Goal: Task Accomplishment & Management: Use online tool/utility

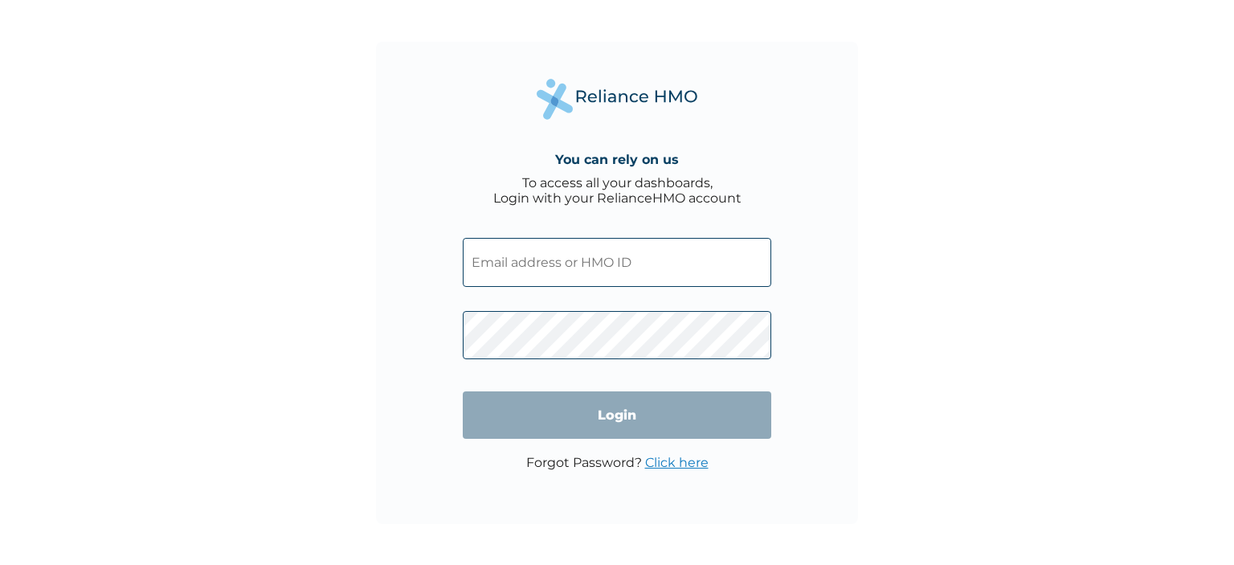
click at [562, 276] on input "text" at bounding box center [617, 262] width 309 height 49
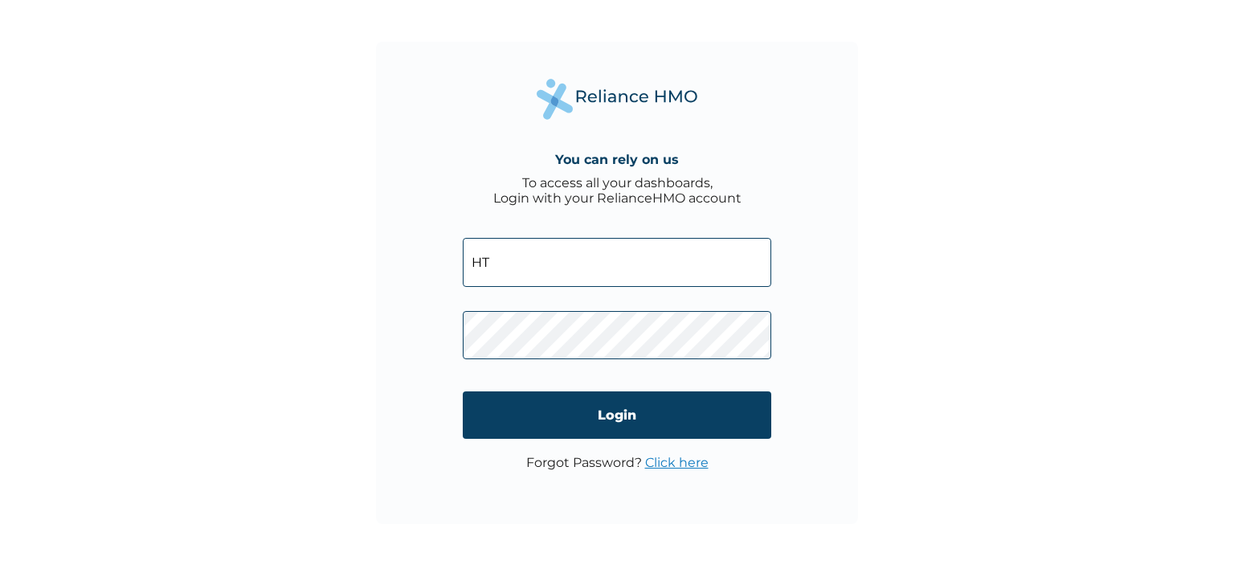
type input "H"
click at [598, 264] on input "GHT/10010/A" at bounding box center [617, 262] width 309 height 49
paste input "Tersur Nguwasen Sisay: nguwasen.tersur@gtextmails.com"
type input "GHT/10010/A"
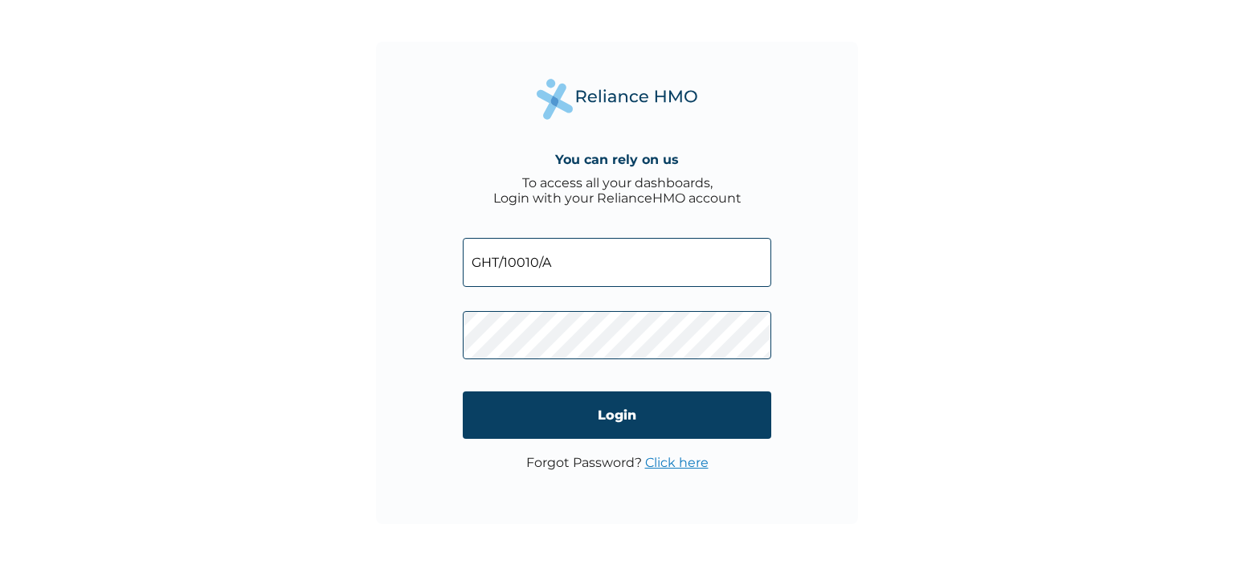
scroll to position [0, 0]
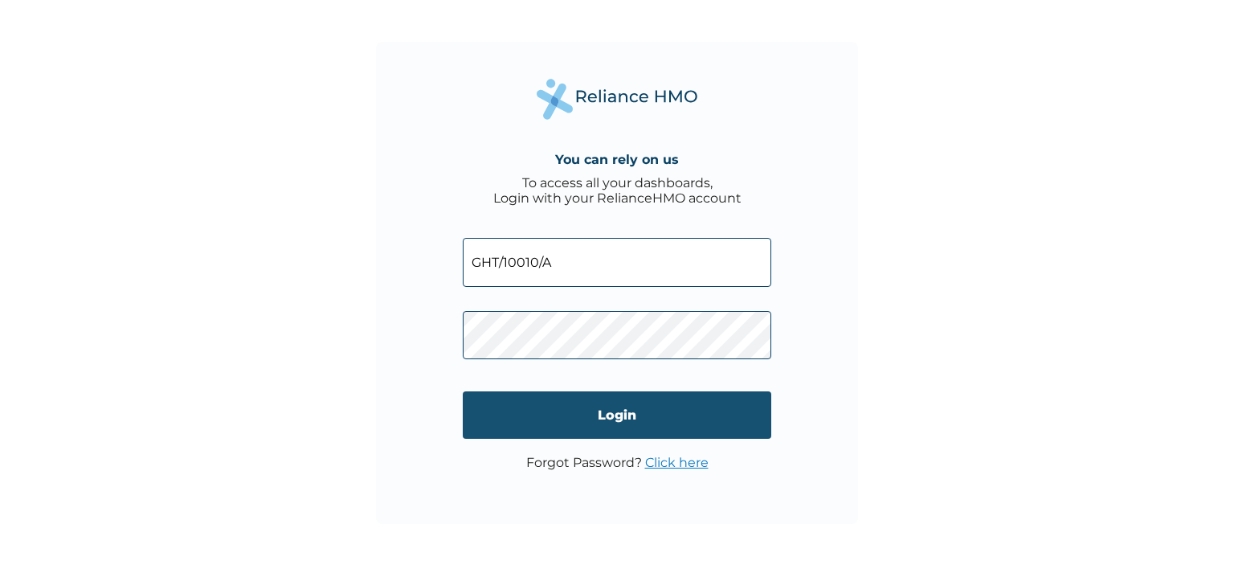
click at [623, 423] on input "Login" at bounding box center [617, 414] width 309 height 47
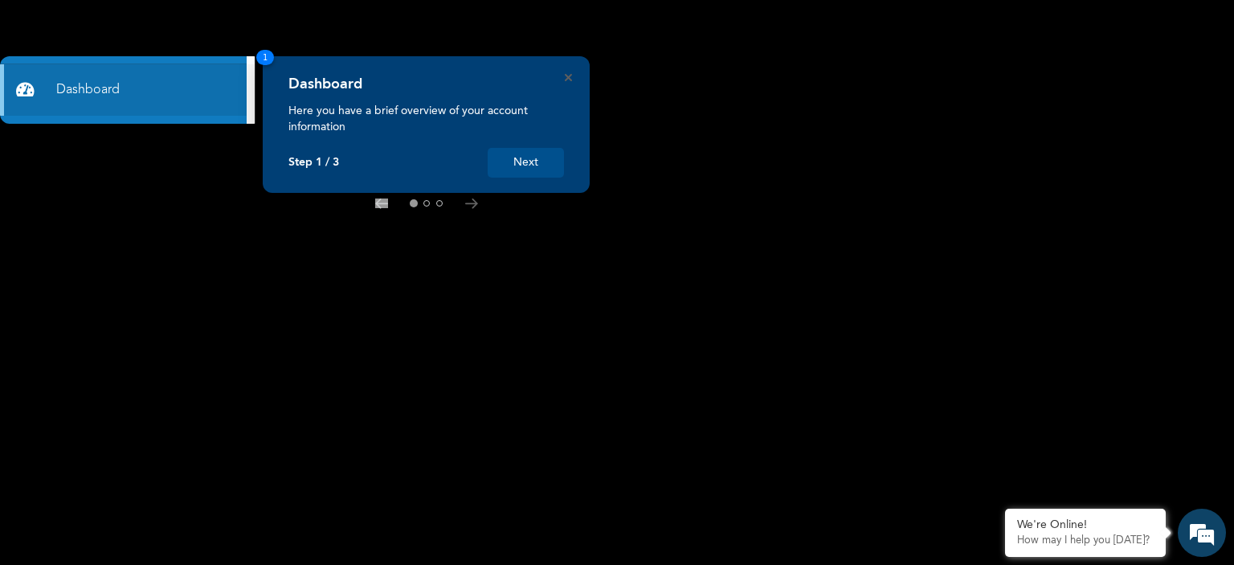
click at [518, 160] on button "Next" at bounding box center [526, 163] width 76 height 30
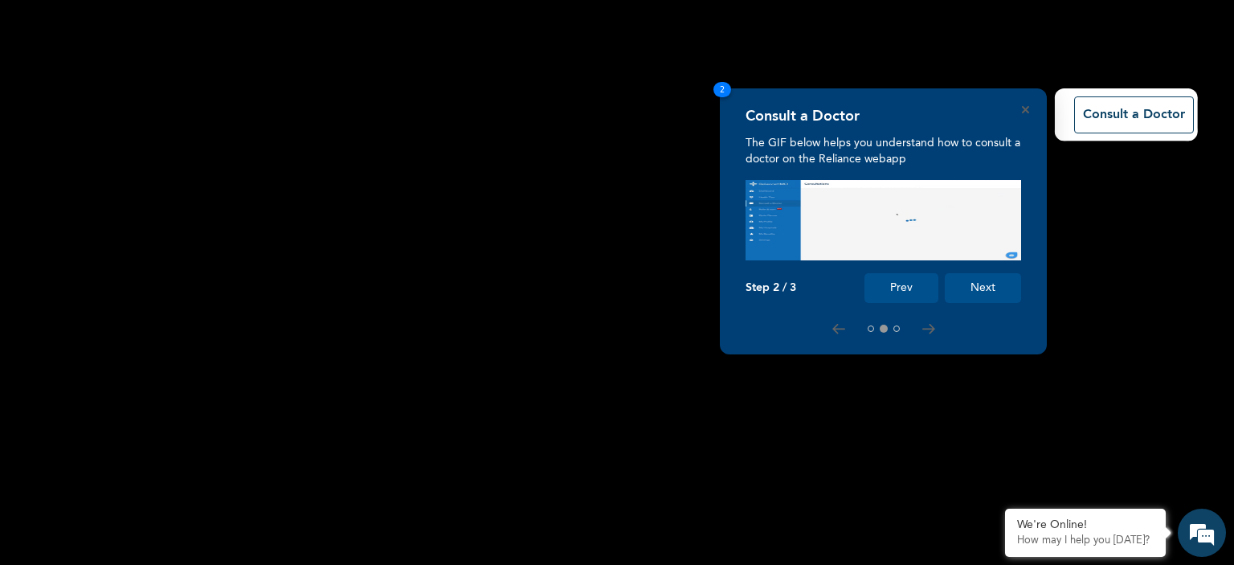
click at [978, 285] on button "Next" at bounding box center [983, 288] width 76 height 30
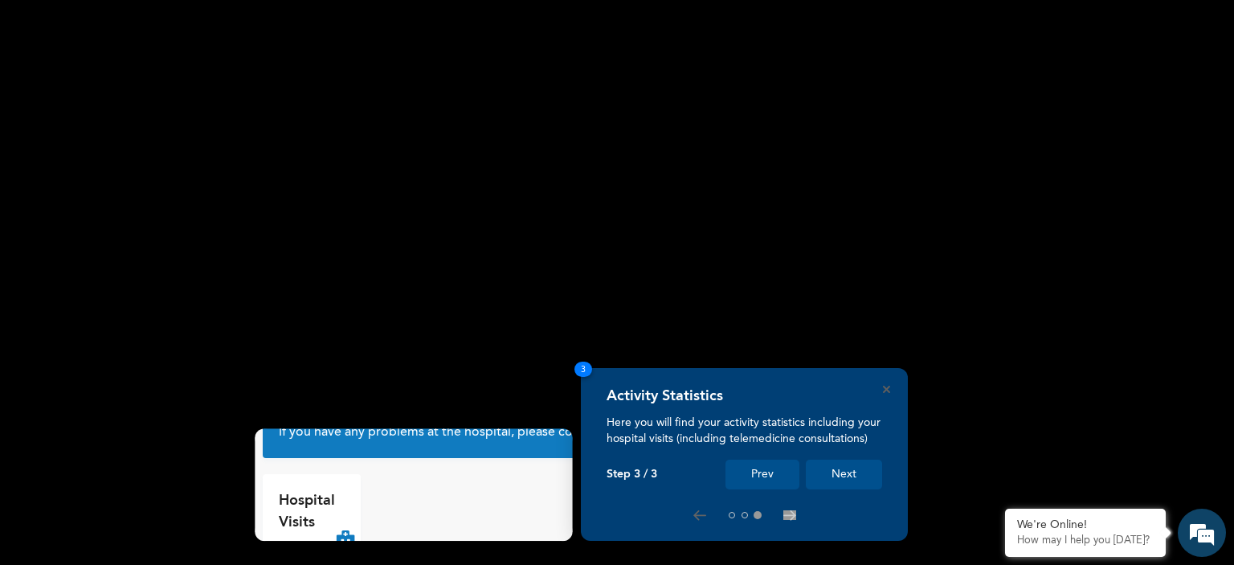
scroll to position [37, 0]
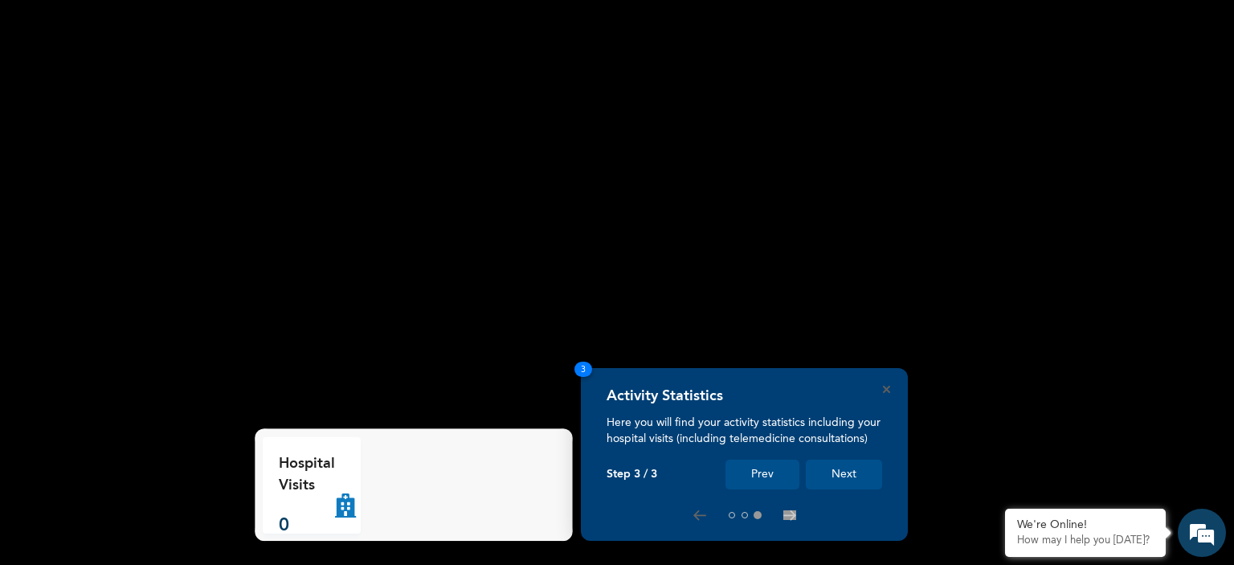
click at [822, 472] on button "Next" at bounding box center [844, 475] width 76 height 30
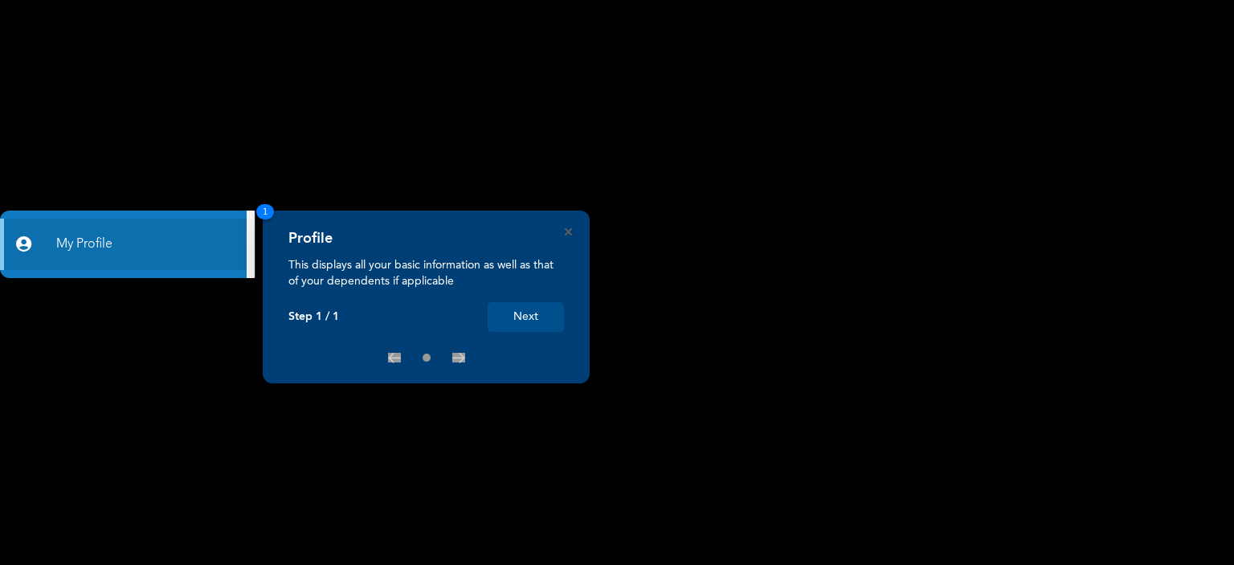
click at [530, 320] on button "Next" at bounding box center [526, 317] width 76 height 30
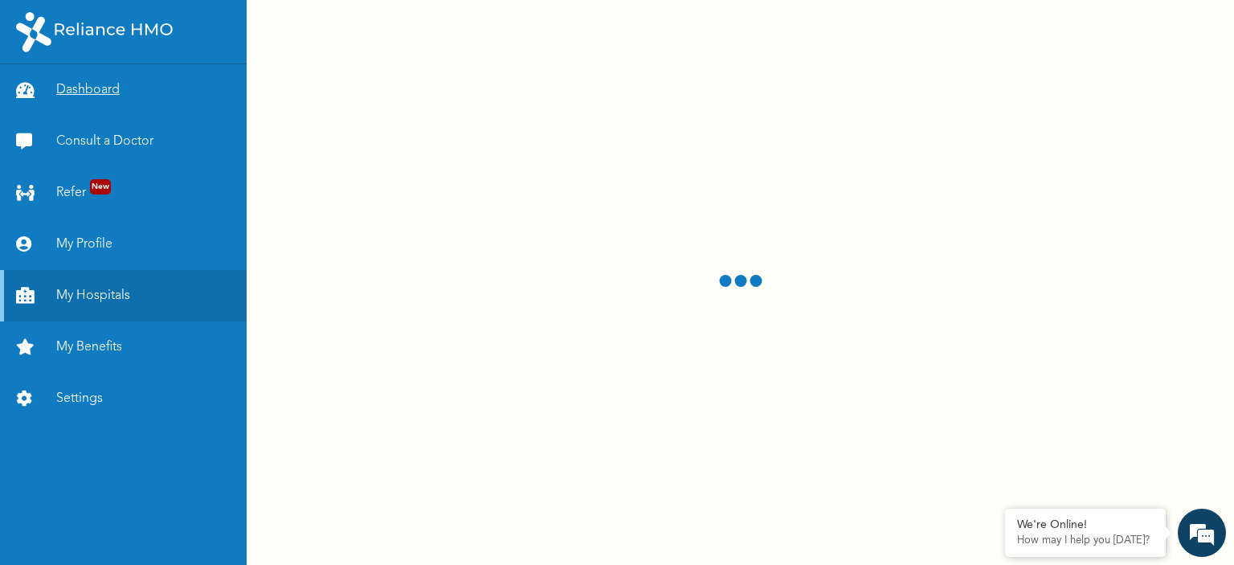
click at [106, 80] on link "Dashboard" at bounding box center [123, 89] width 247 height 51
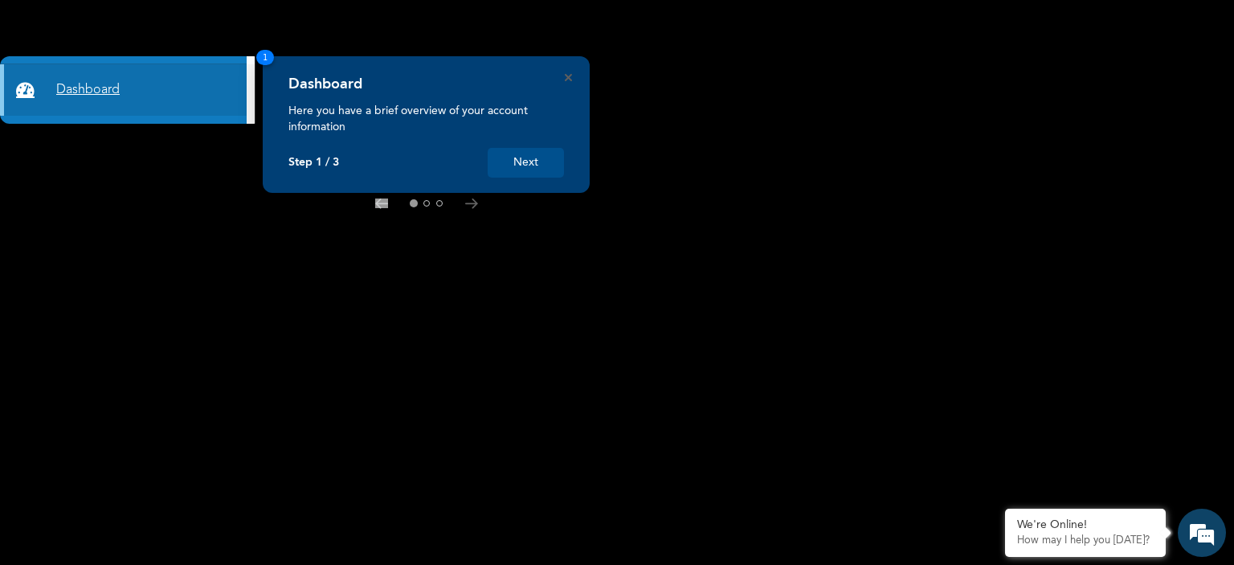
click at [62, 86] on link "Dashboard" at bounding box center [123, 89] width 247 height 51
click at [513, 149] on button "Next" at bounding box center [526, 163] width 76 height 30
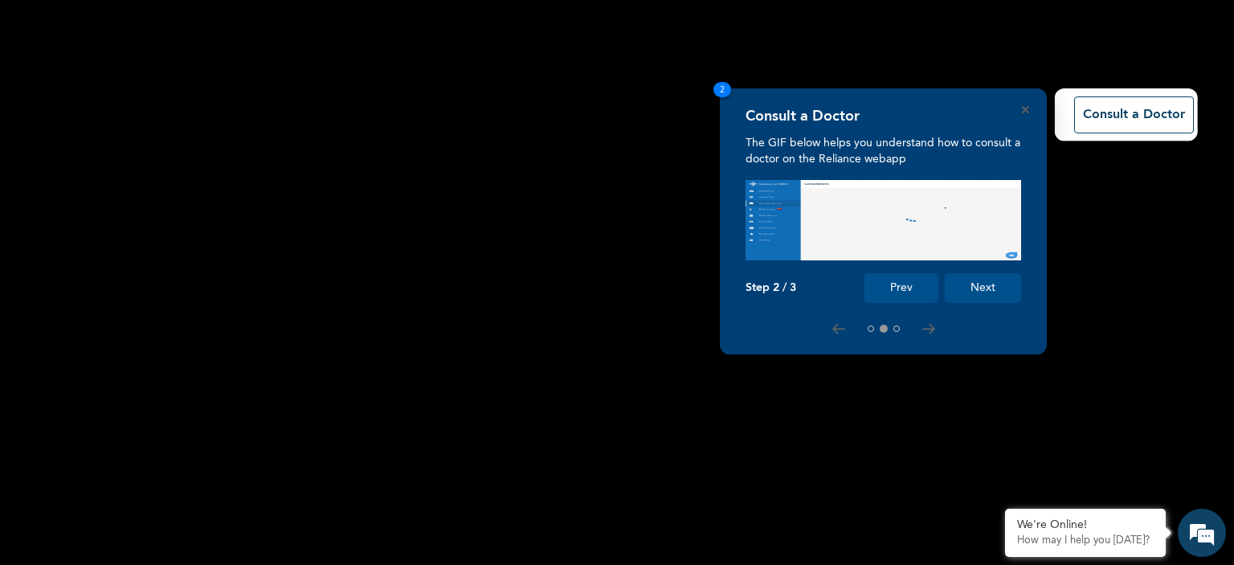
click at [525, 156] on rect at bounding box center [617, 282] width 1234 height 565
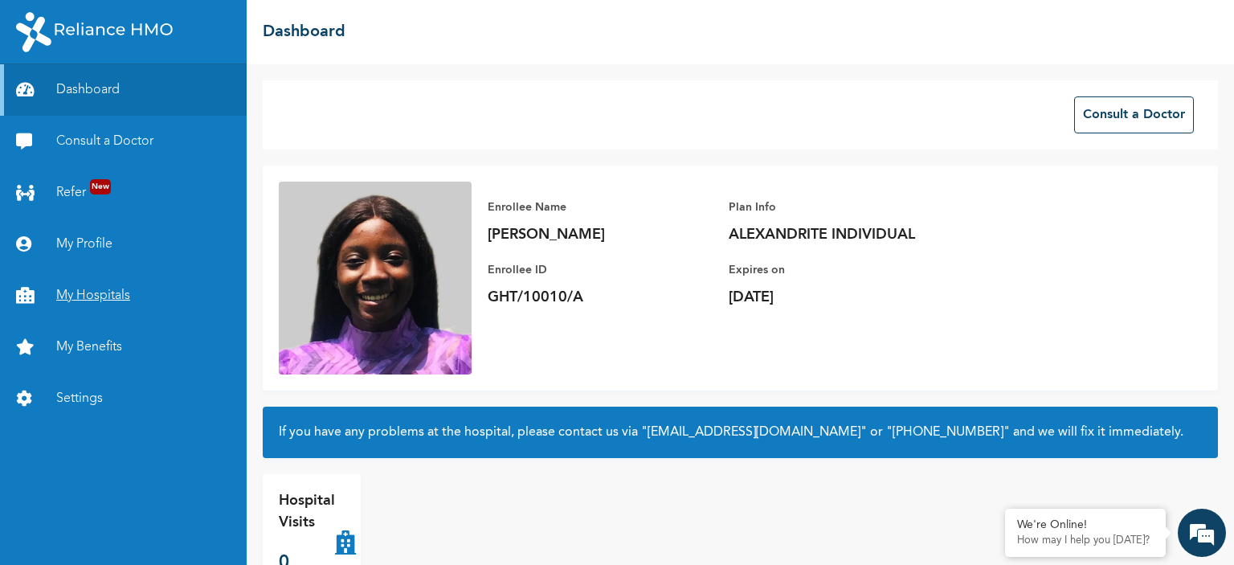
click at [118, 296] on link "My Hospitals" at bounding box center [123, 295] width 247 height 51
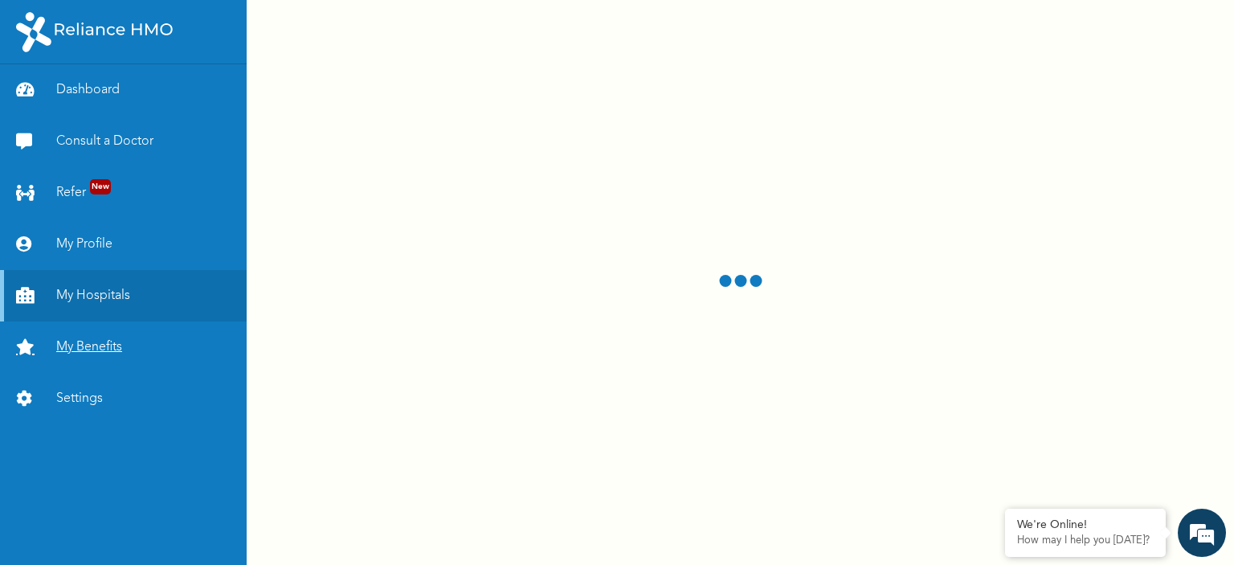
click at [79, 348] on link "My Benefits" at bounding box center [123, 346] width 247 height 51
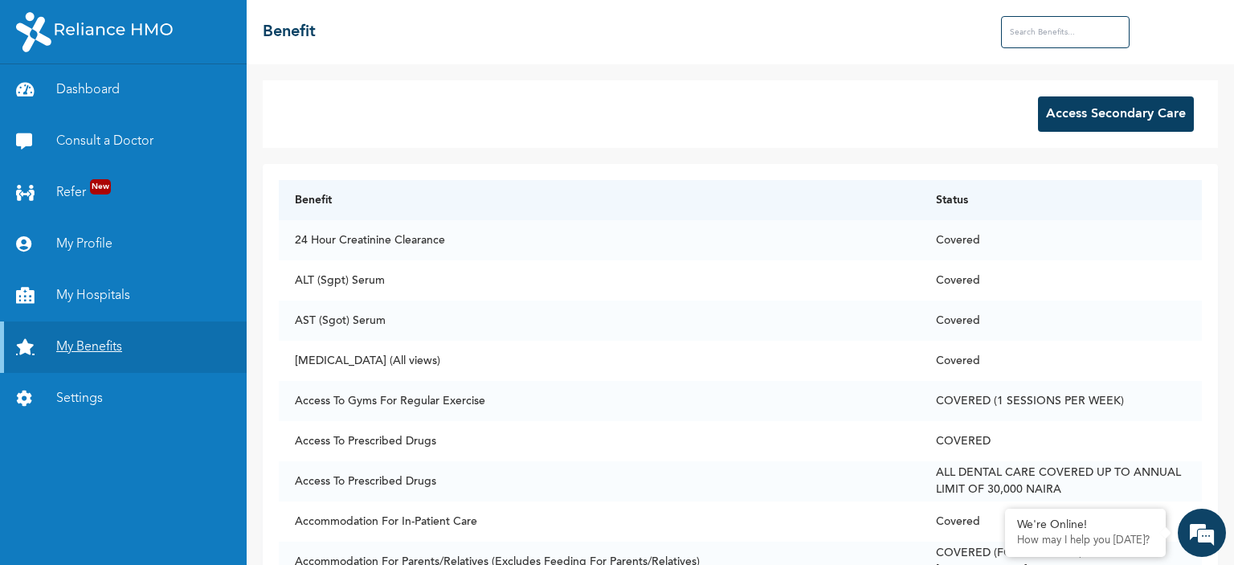
click at [98, 344] on link "My Benefits" at bounding box center [123, 346] width 247 height 51
click at [1029, 31] on input "text" at bounding box center [1065, 32] width 129 height 32
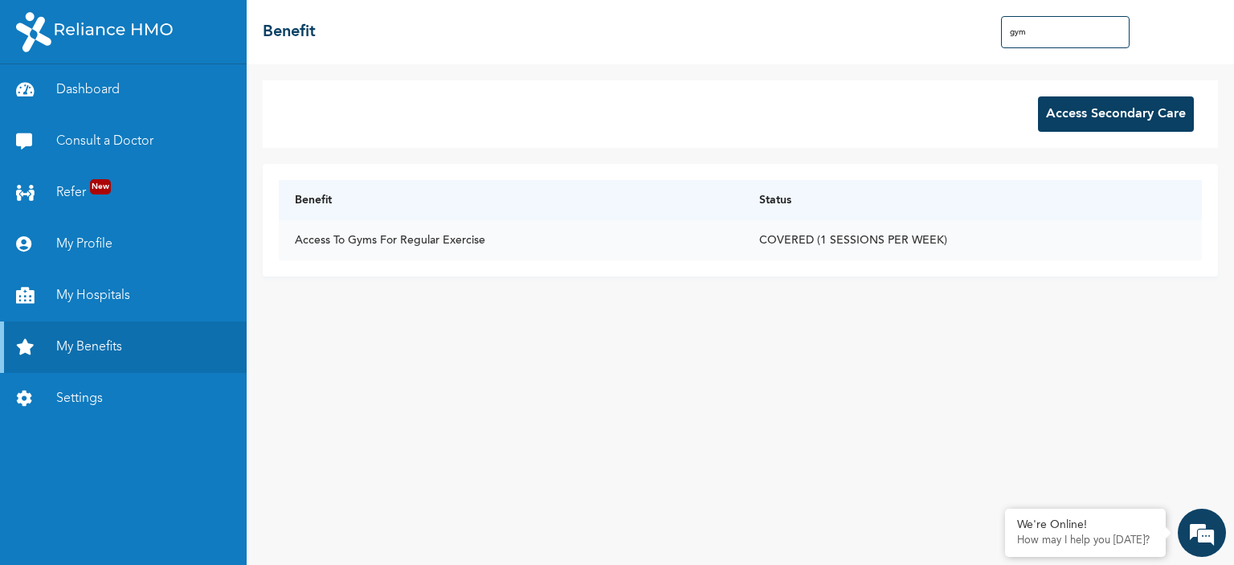
type input "gym"
click at [411, 245] on td "Access To Gyms For Regular Exercise" at bounding box center [511, 240] width 464 height 40
click at [397, 241] on td "Access To Gyms For Regular Exercise" at bounding box center [511, 240] width 464 height 40
click at [845, 243] on td "COVERED (1 SESSIONS PER WEEK)" at bounding box center [972, 240] width 459 height 40
click at [789, 211] on th "Status" at bounding box center [972, 200] width 459 height 40
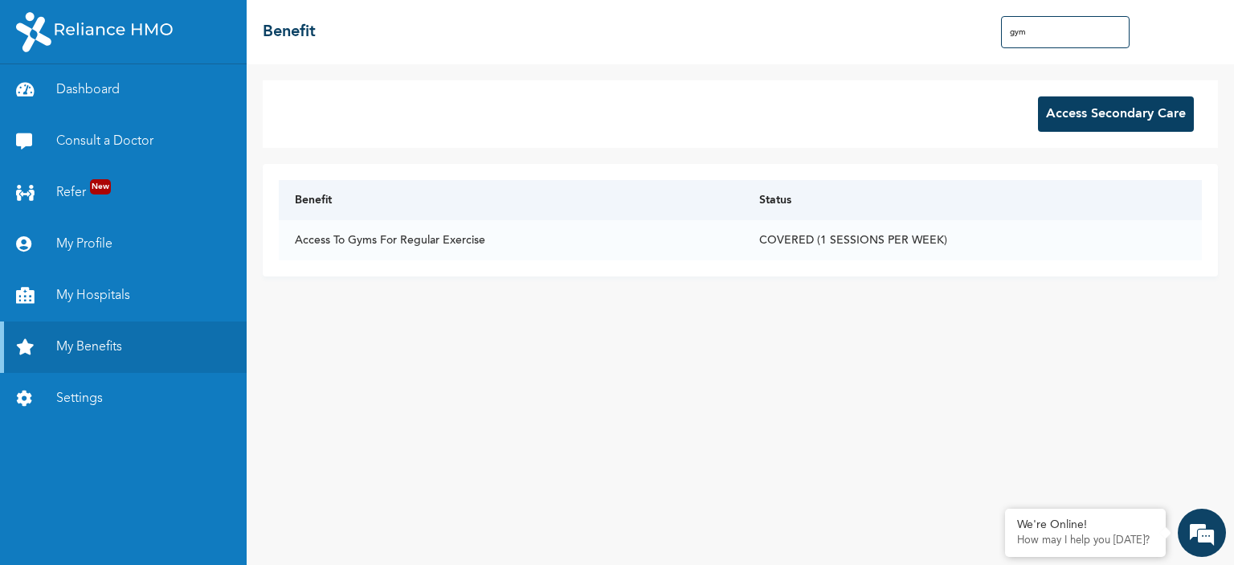
click at [281, 190] on th "Benefit" at bounding box center [511, 200] width 464 height 40
click at [88, 390] on link "Settings" at bounding box center [123, 398] width 247 height 51
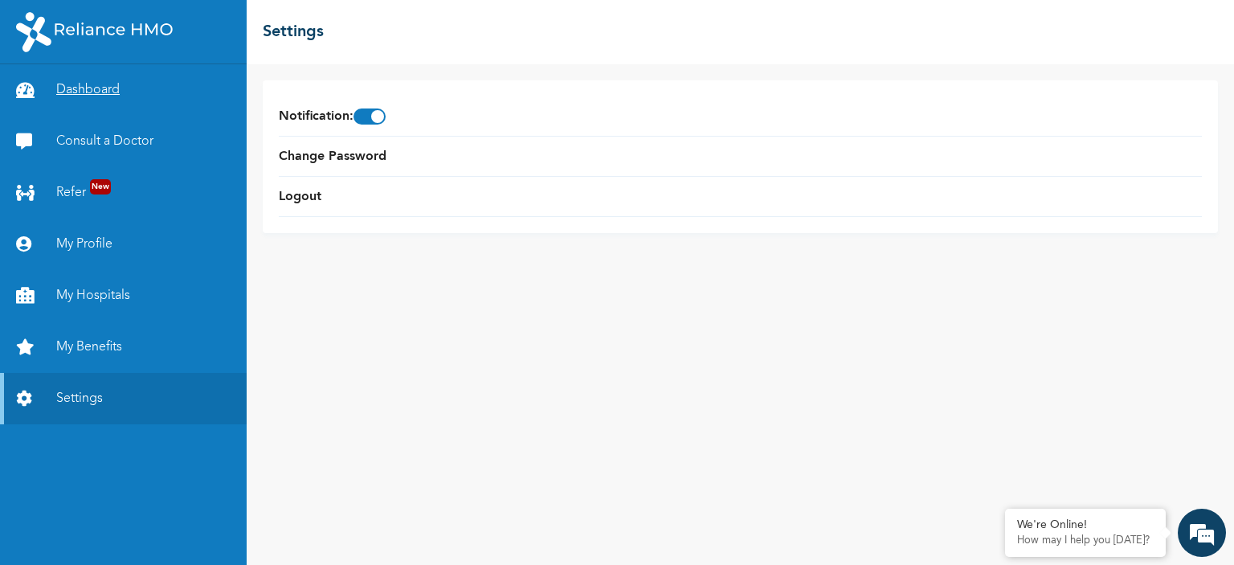
click at [109, 97] on link "Dashboard" at bounding box center [123, 89] width 247 height 51
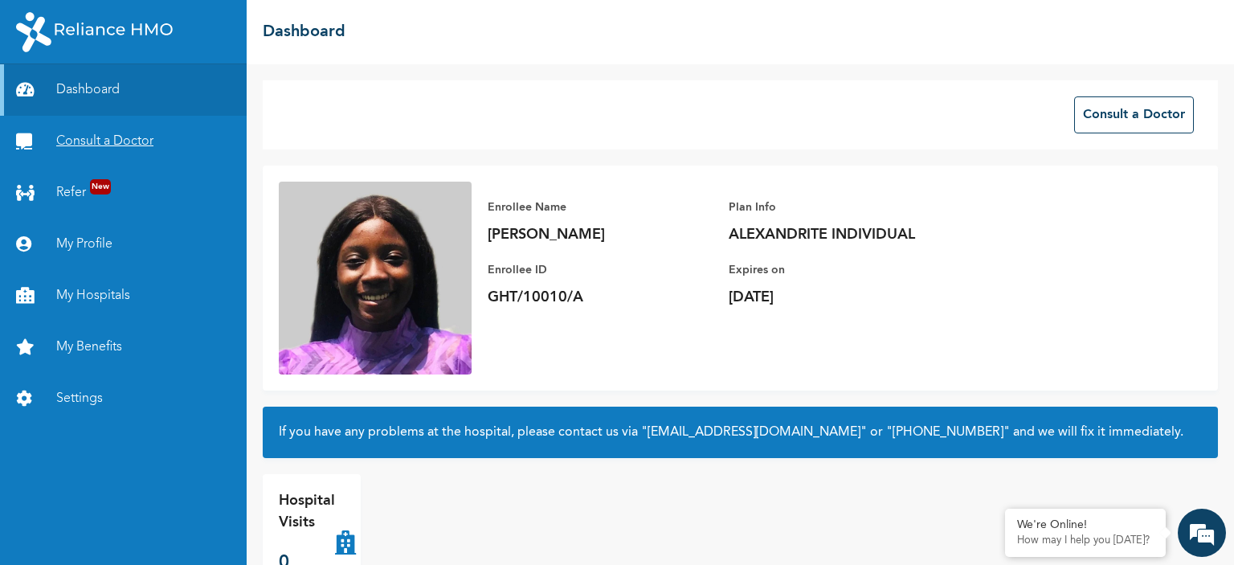
click at [114, 144] on link "Consult a Doctor" at bounding box center [123, 141] width 247 height 51
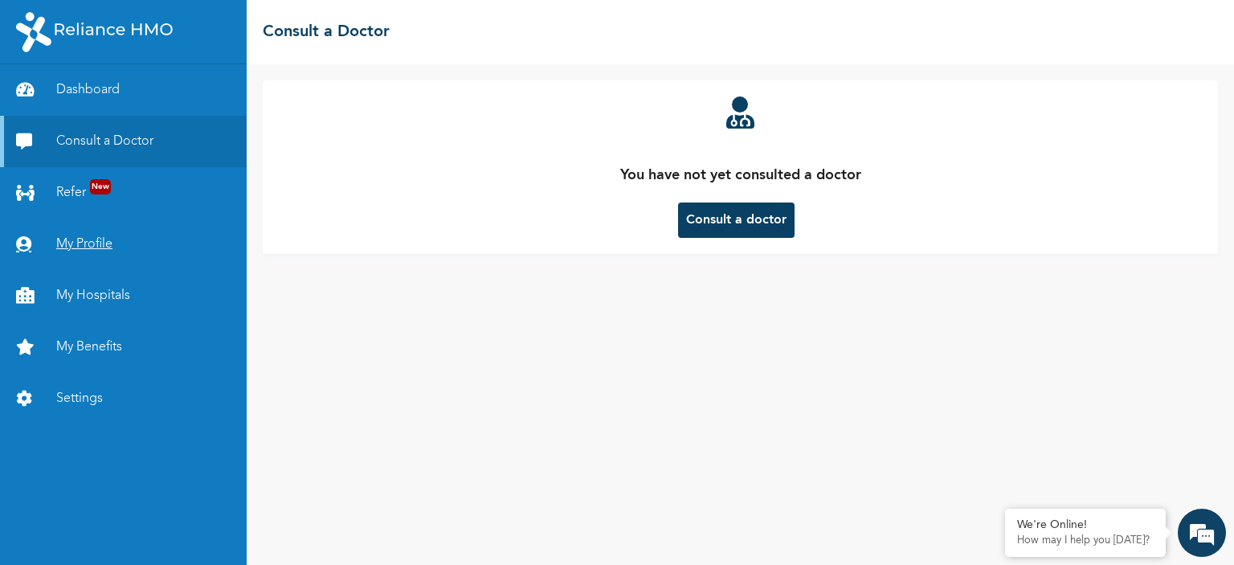
click at [80, 235] on link "My Profile" at bounding box center [123, 244] width 247 height 51
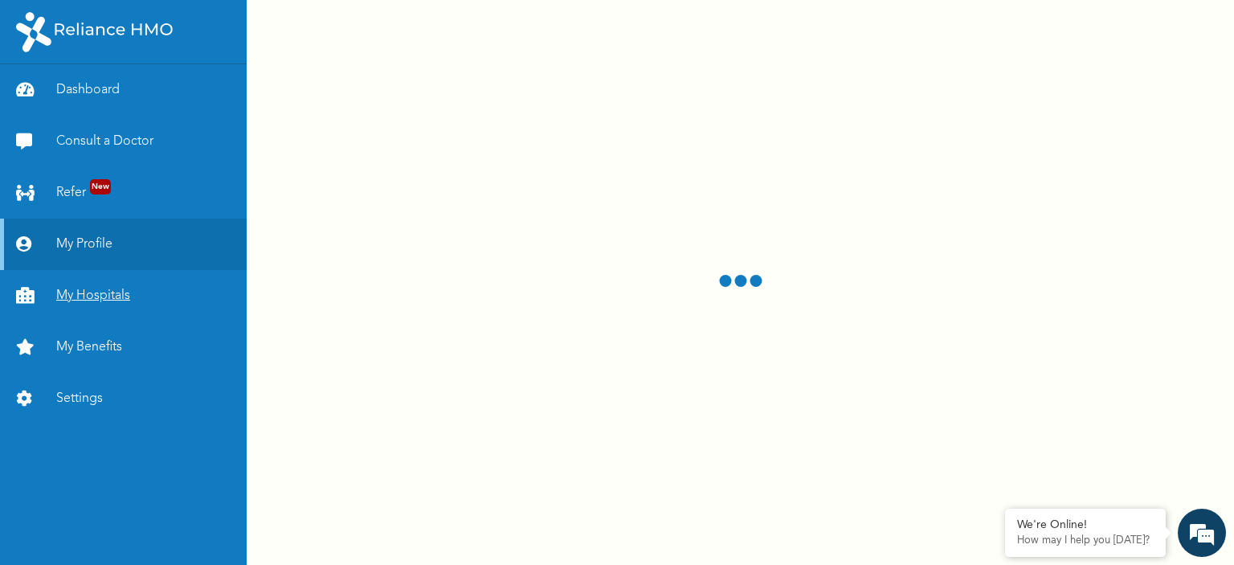
click at [85, 300] on link "My Hospitals" at bounding box center [123, 295] width 247 height 51
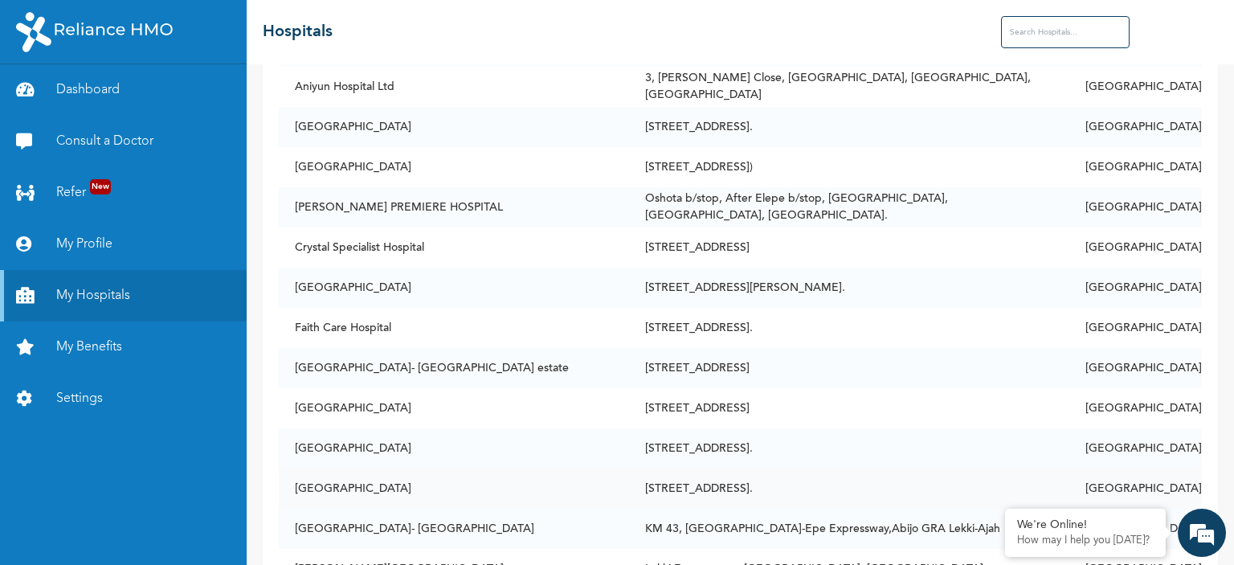
scroll to position [562, 0]
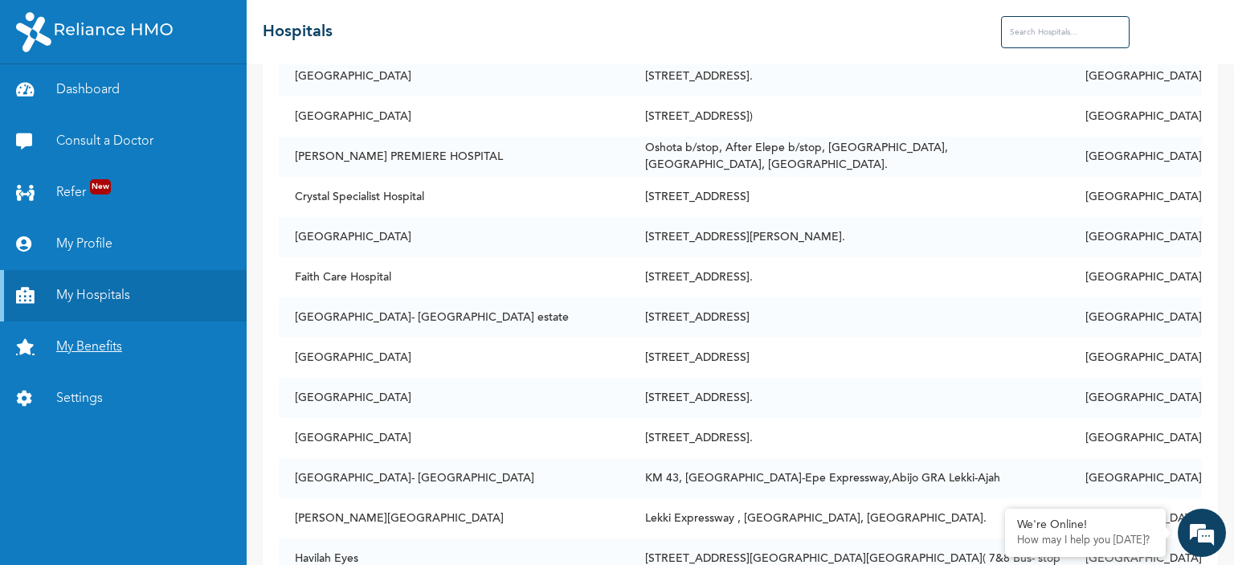
click at [105, 345] on link "My Benefits" at bounding box center [123, 346] width 247 height 51
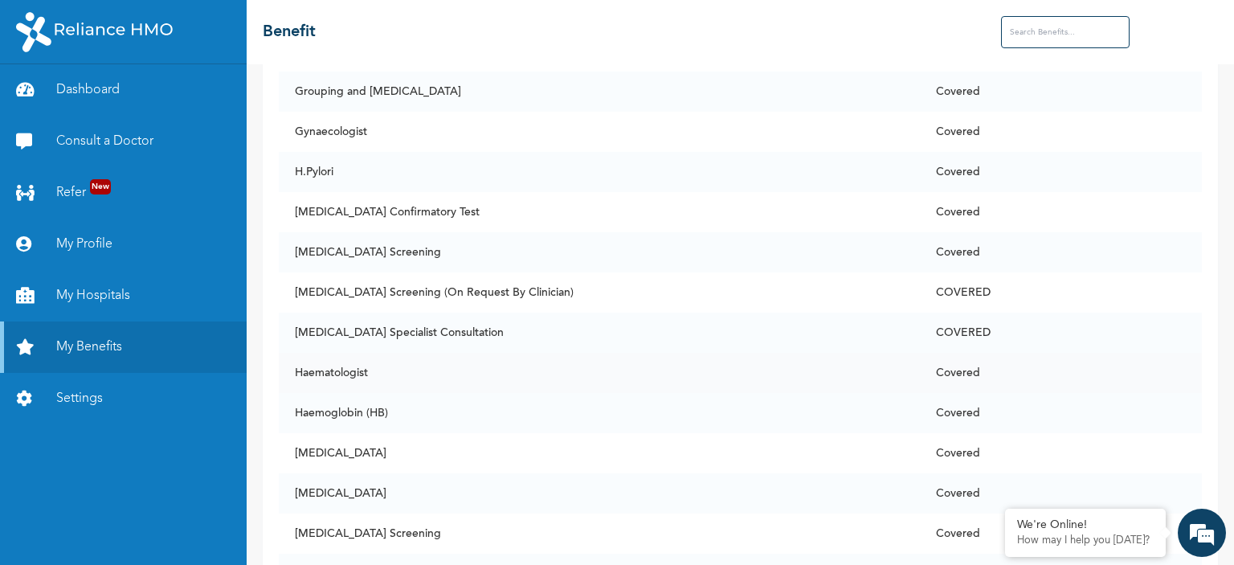
scroll to position [4740, 0]
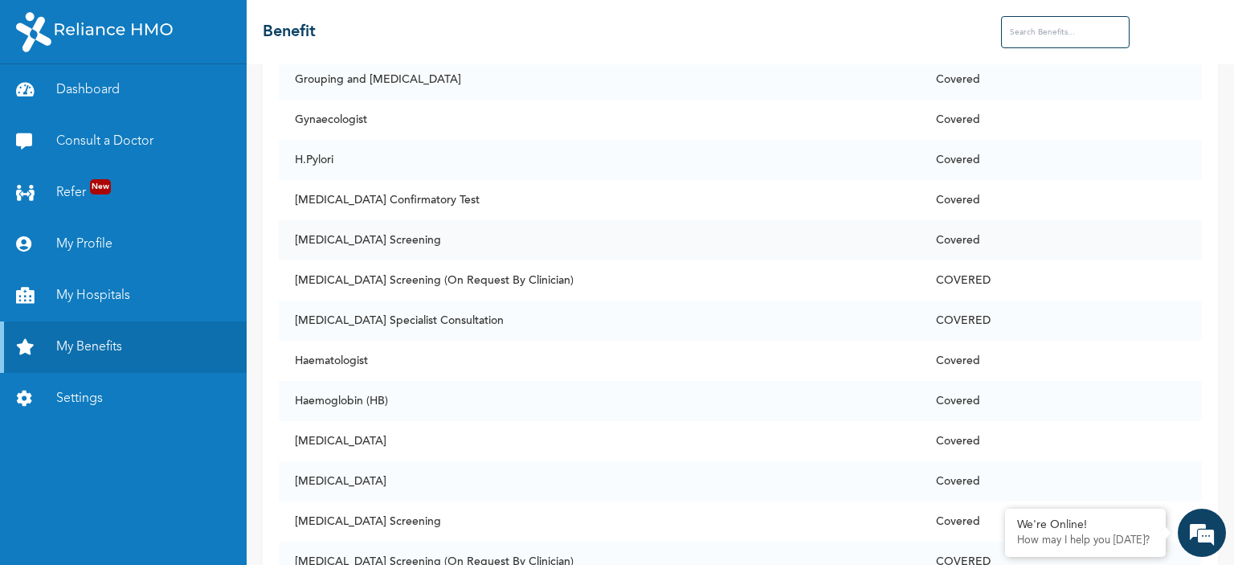
click at [862, 242] on td "[MEDICAL_DATA] Screening" at bounding box center [599, 240] width 640 height 40
click at [374, 282] on td "[MEDICAL_DATA] Screening (On Request By Clinician)" at bounding box center [599, 280] width 640 height 40
click at [981, 279] on td "COVERED" at bounding box center [1061, 280] width 282 height 40
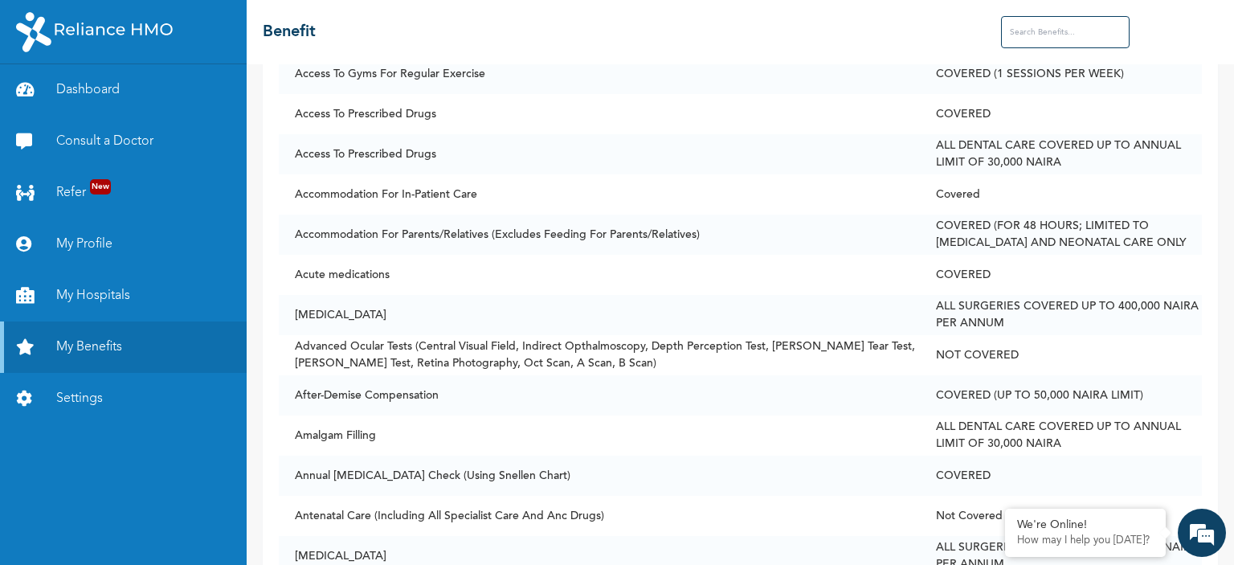
scroll to position [0, 0]
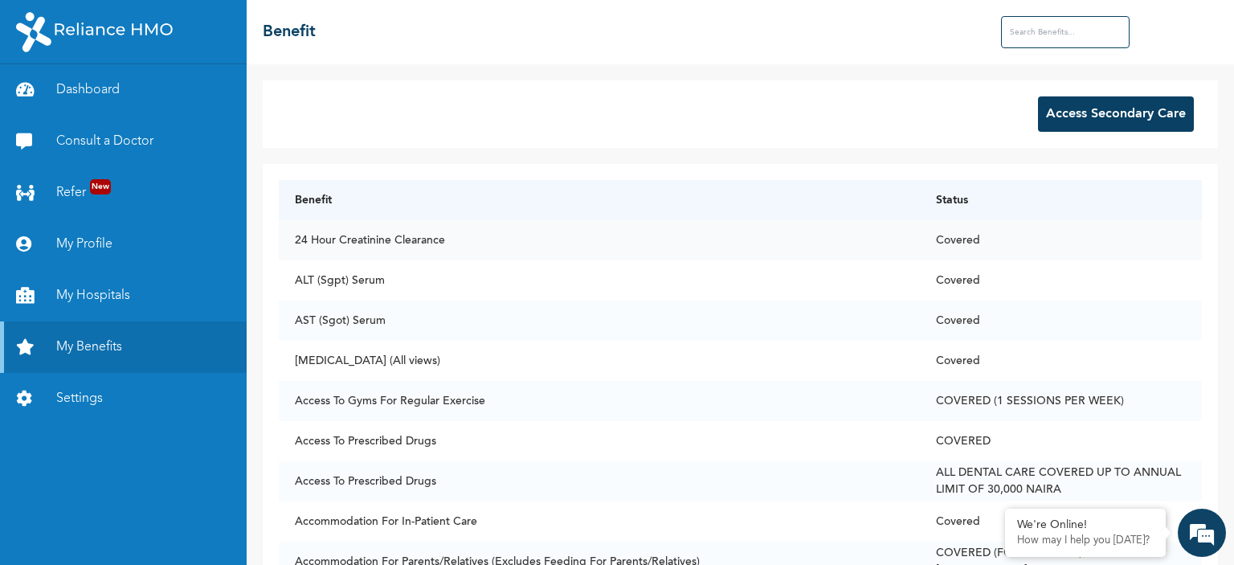
click at [296, 243] on td "24 Hour Creatinine Clearance" at bounding box center [599, 240] width 640 height 40
click at [370, 234] on td "24 Hour Creatinine Clearance" at bounding box center [599, 240] width 640 height 40
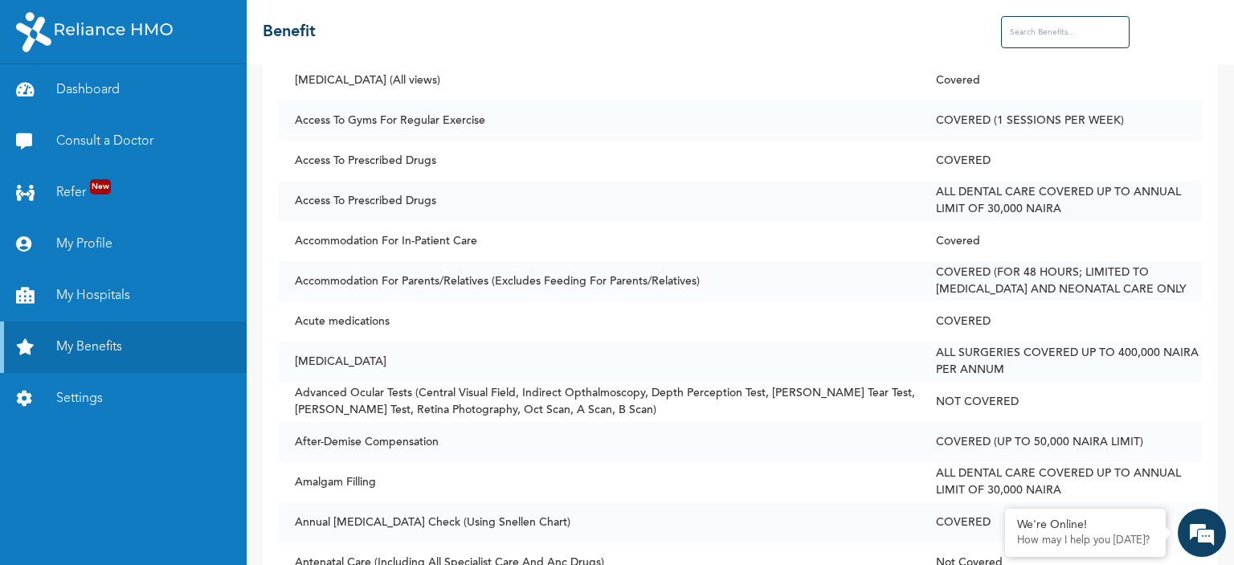
scroll to position [161, 0]
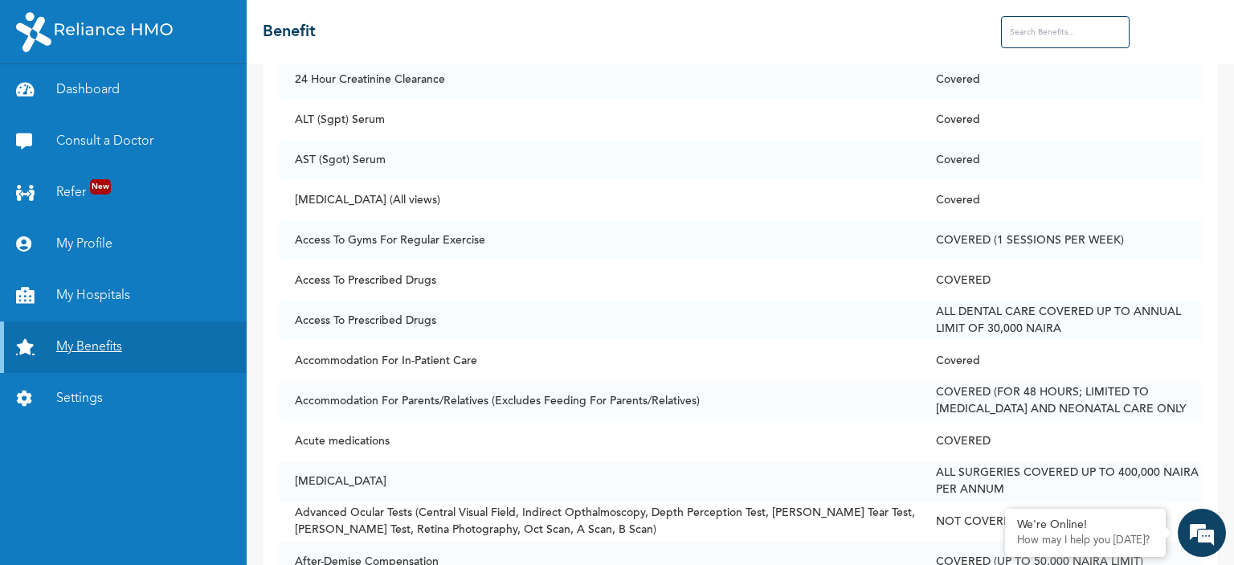
click at [97, 346] on link "My Benefits" at bounding box center [123, 346] width 247 height 51
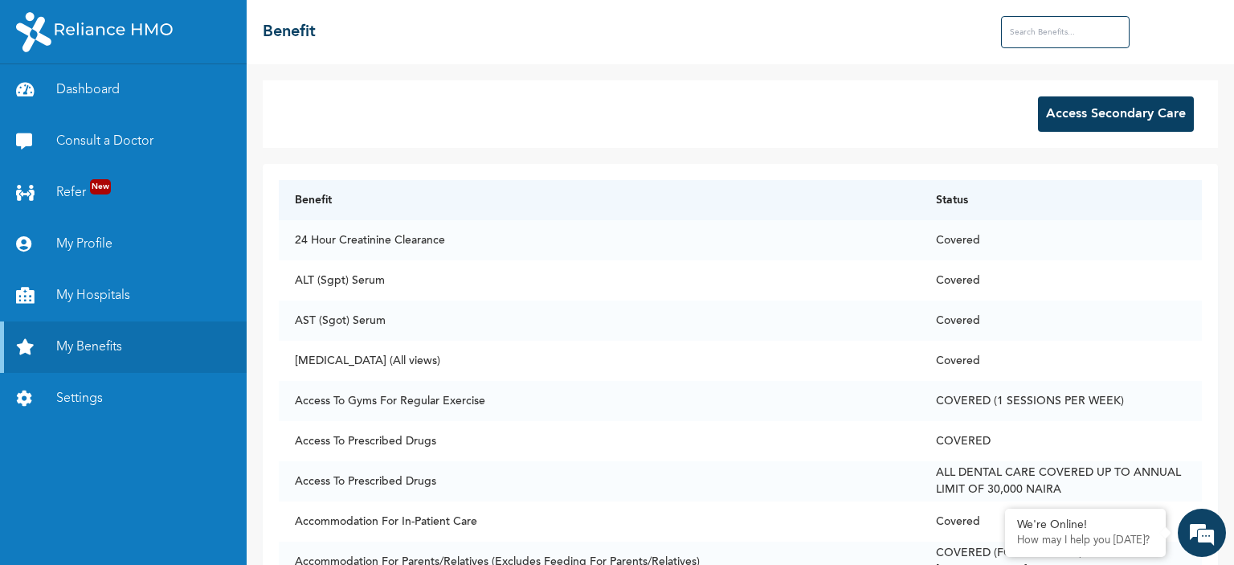
click at [1084, 121] on button "Access Secondary Care" at bounding box center [1116, 113] width 156 height 35
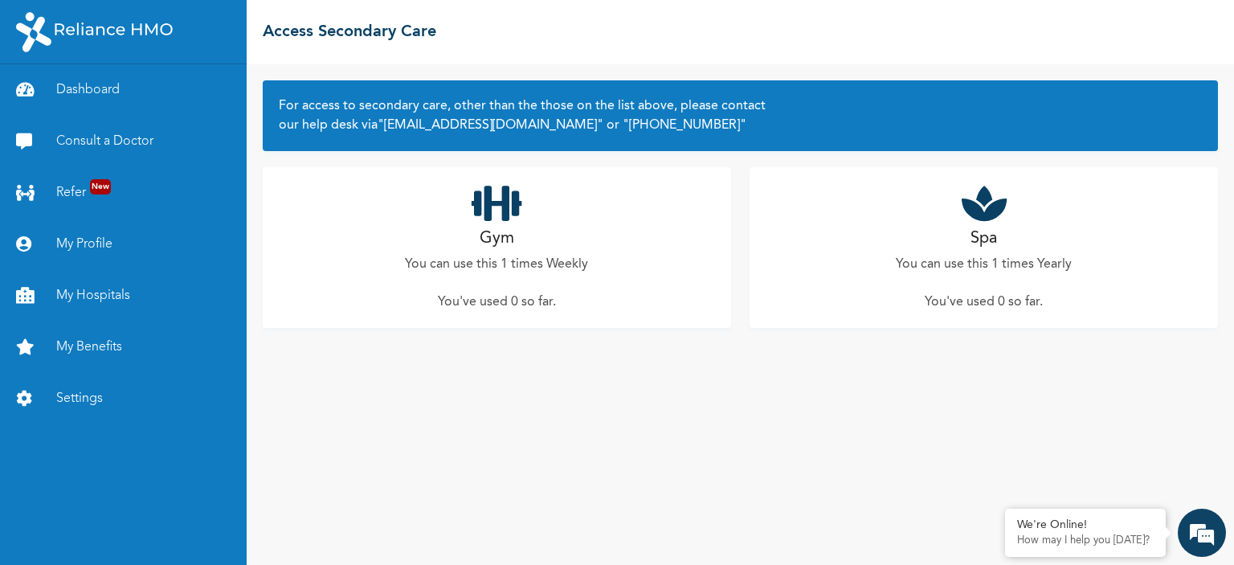
click at [491, 240] on h2 "Gym" at bounding box center [497, 239] width 35 height 24
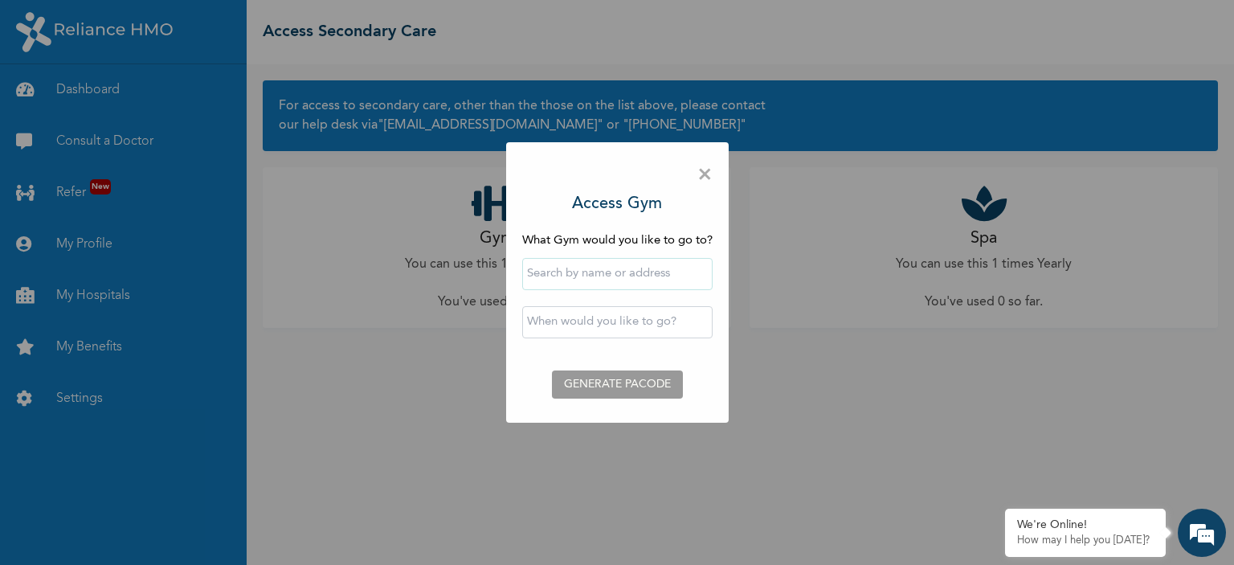
click at [584, 280] on input "text" at bounding box center [617, 274] width 190 height 32
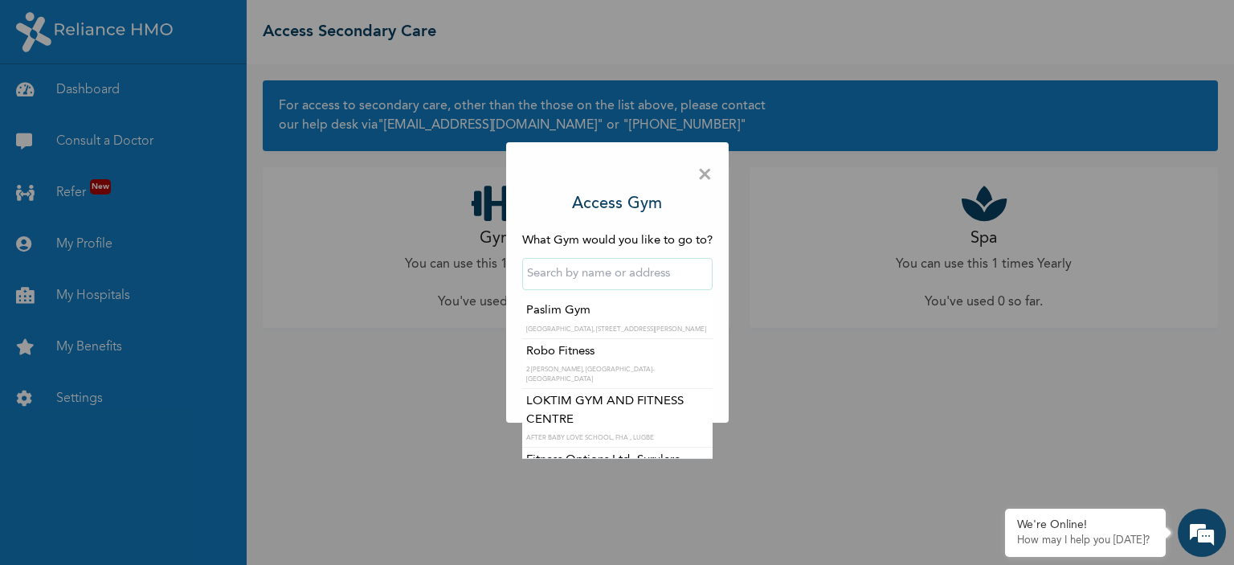
click at [427, 404] on div "× Access Gym What Gym would you like to go to? [GEOGRAPHIC_DATA], [GEOGRAPHIC_D…" at bounding box center [617, 282] width 1234 height 565
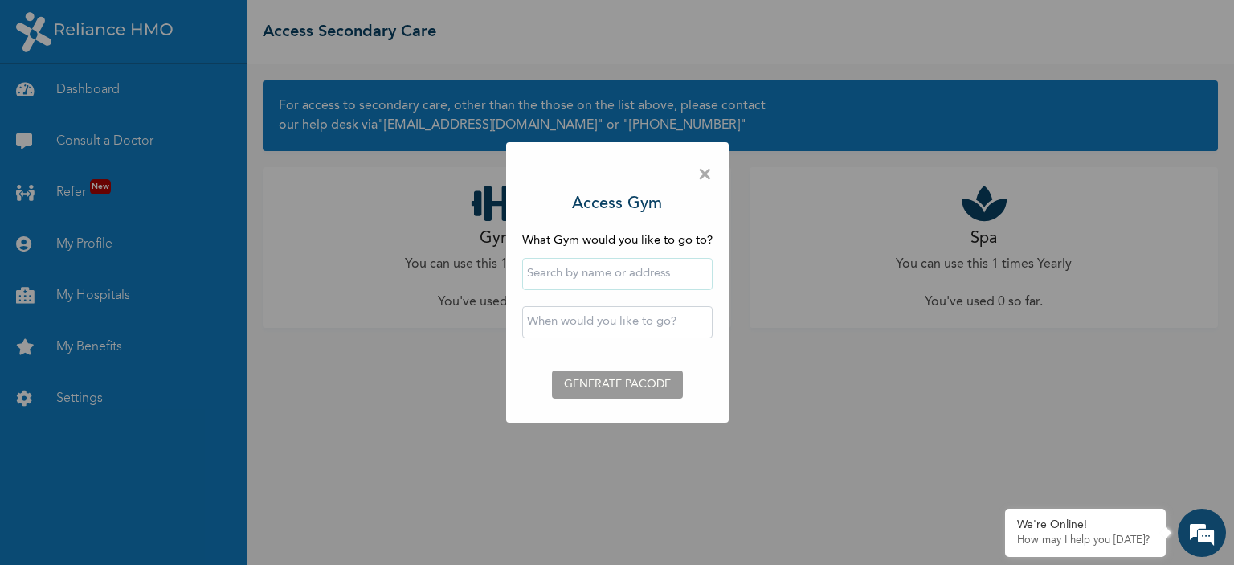
click at [636, 274] on input "text" at bounding box center [617, 274] width 190 height 32
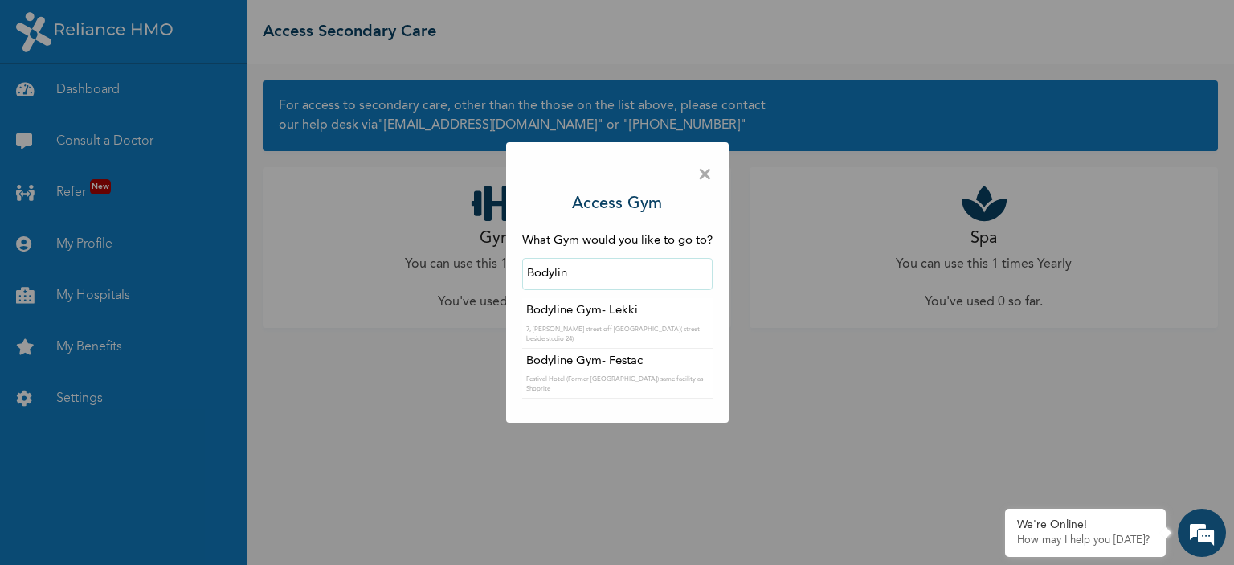
type input "Bodyline Gym- Lekki"
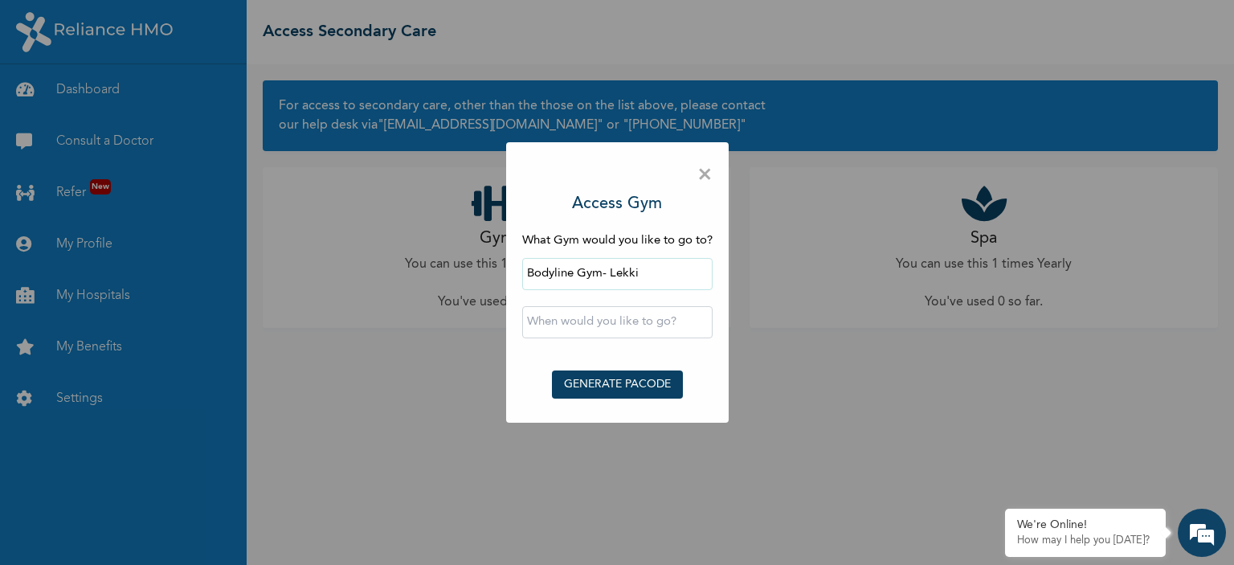
click at [601, 329] on input "text" at bounding box center [617, 322] width 190 height 32
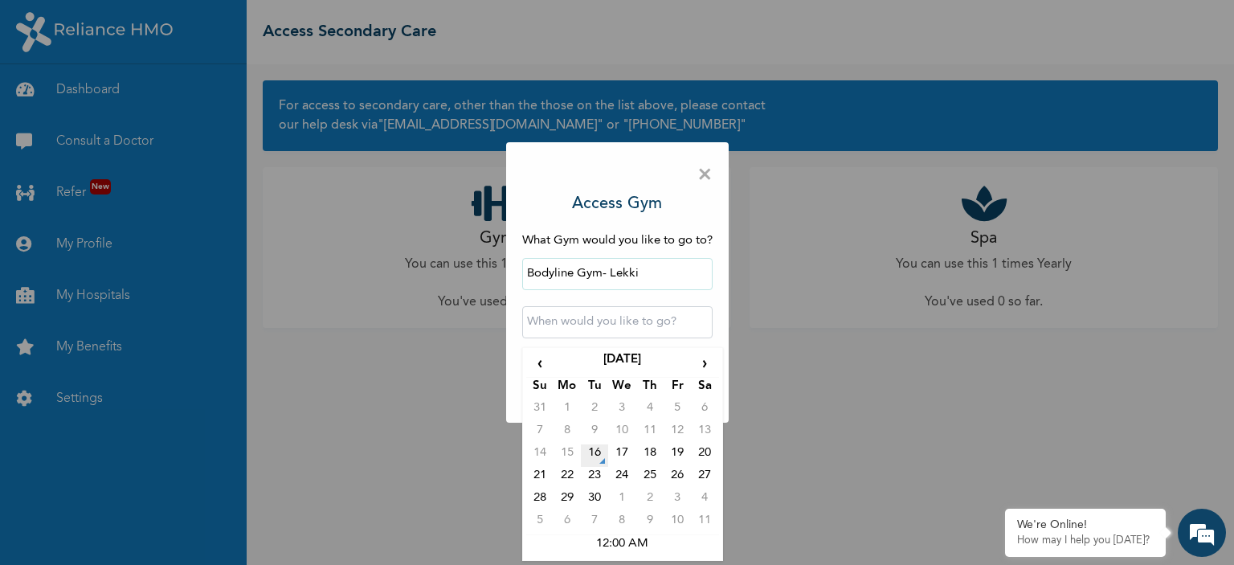
click at [591, 452] on td "16" at bounding box center [594, 455] width 27 height 22
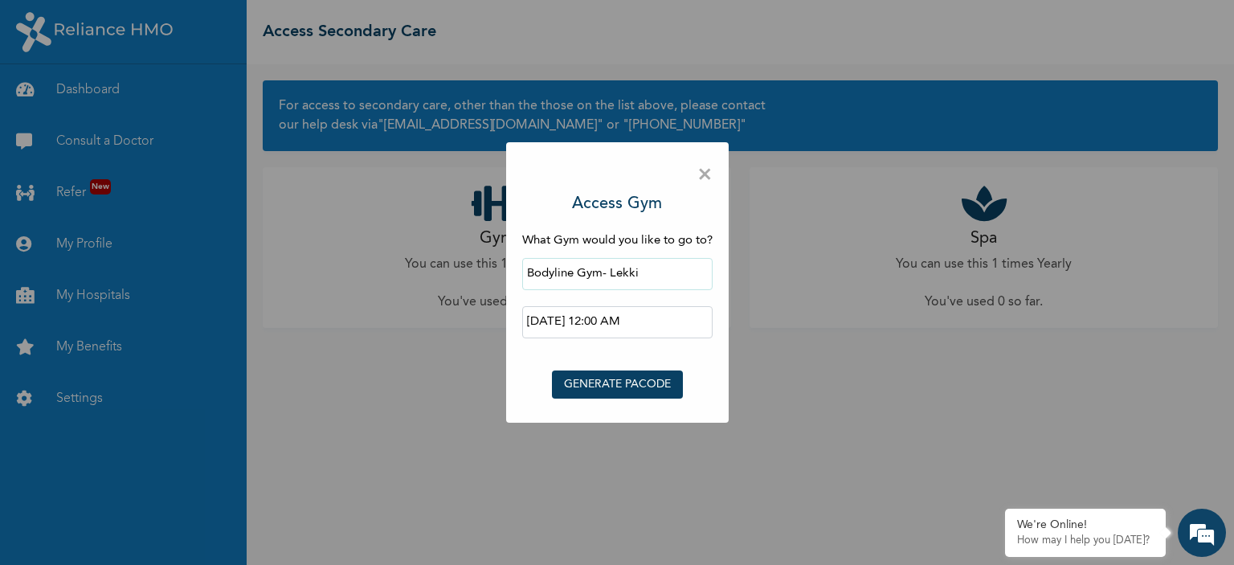
click at [626, 320] on input "[DATE] 12:00 AM" at bounding box center [617, 322] width 190 height 32
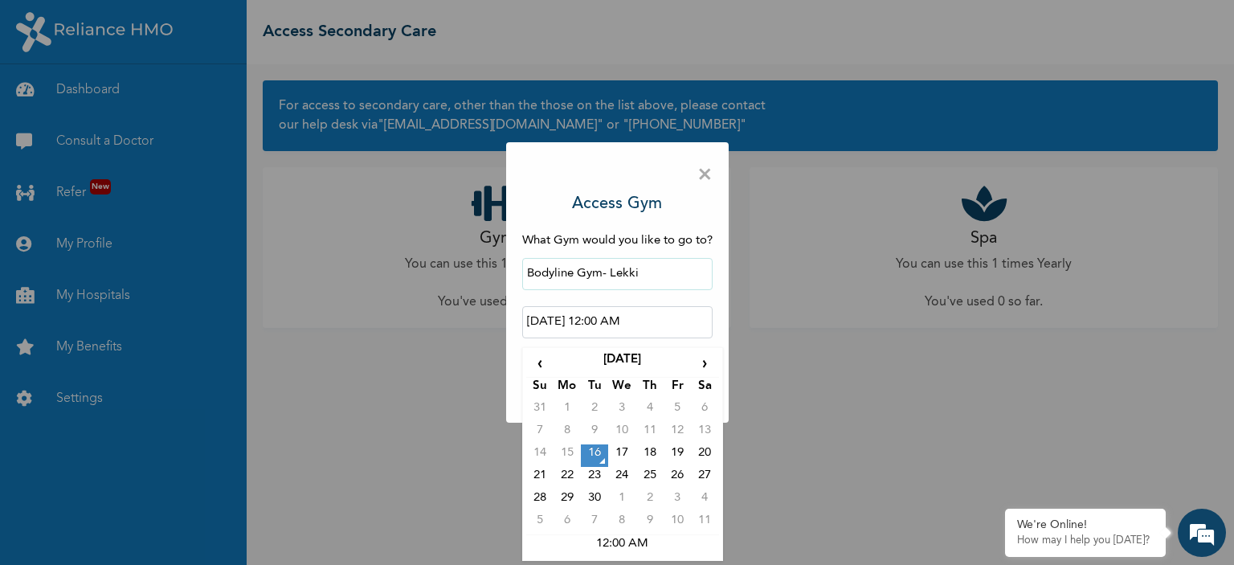
click at [603, 322] on input "[DATE] 12:00 AM" at bounding box center [617, 322] width 190 height 32
click at [655, 317] on input "[DATE] 12:00 AM" at bounding box center [617, 322] width 190 height 32
click at [681, 288] on input "Bodyline Gym- Lekki" at bounding box center [617, 274] width 190 height 32
click at [595, 322] on input "[DATE] 12:00 AM" at bounding box center [617, 322] width 190 height 32
click at [627, 542] on td "12:00 AM" at bounding box center [622, 545] width 193 height 22
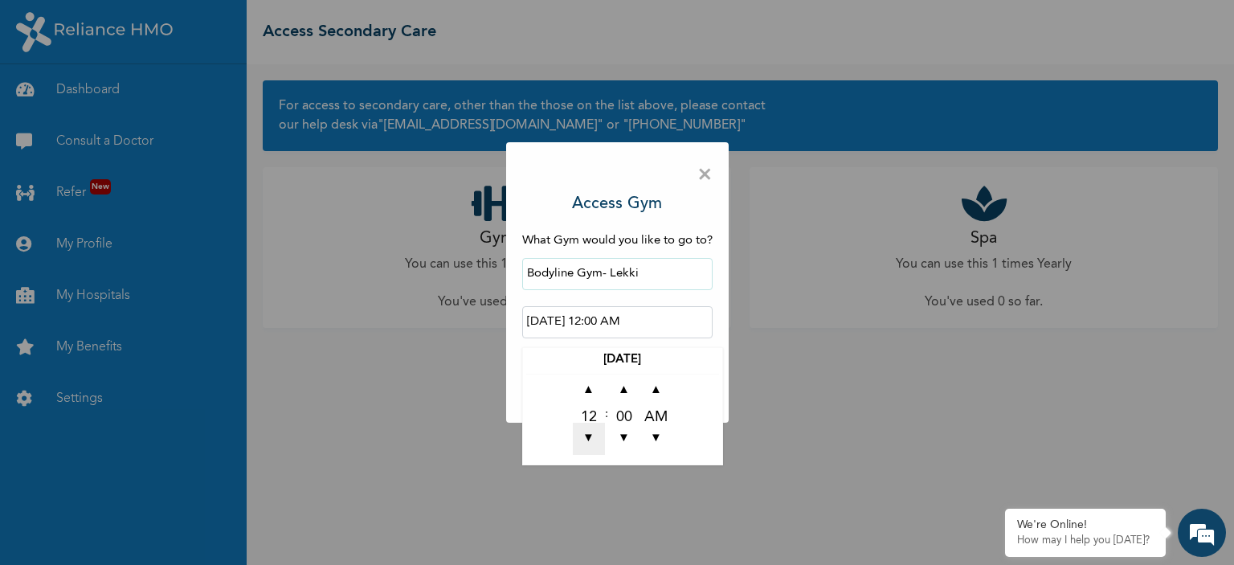
click at [595, 434] on span "▼" at bounding box center [589, 439] width 32 height 32
click at [595, 433] on span "▼" at bounding box center [589, 439] width 32 height 32
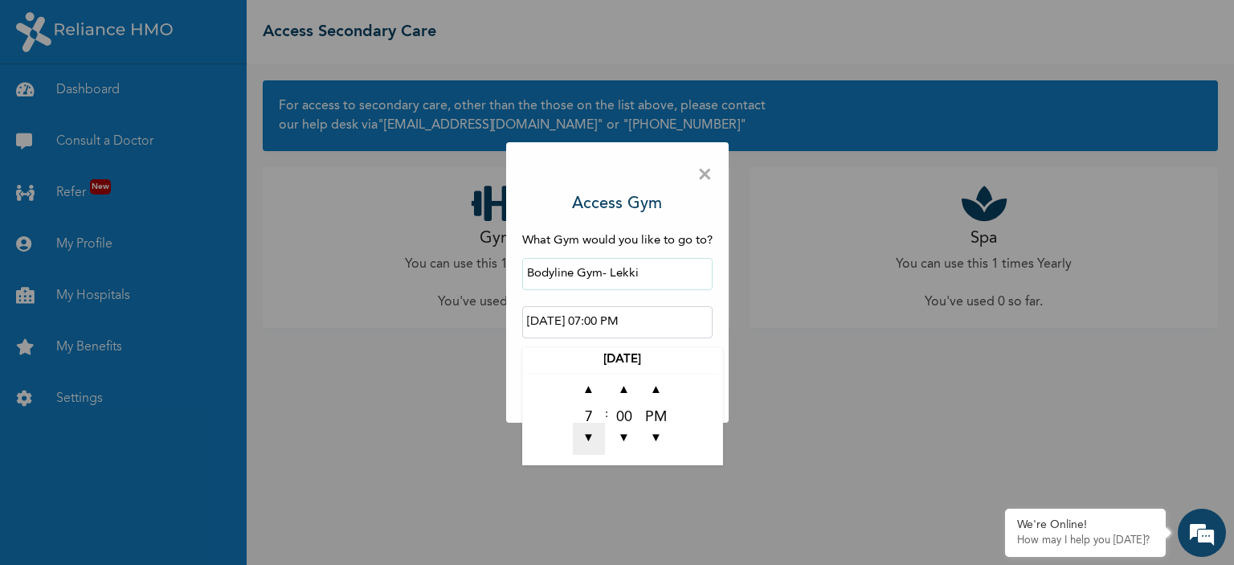
click at [594, 436] on span "▼" at bounding box center [589, 439] width 32 height 32
click at [593, 431] on span "▼" at bounding box center [589, 439] width 32 height 32
click at [587, 394] on span "▲" at bounding box center [589, 390] width 32 height 32
type input "[DATE] 07:00 PM"
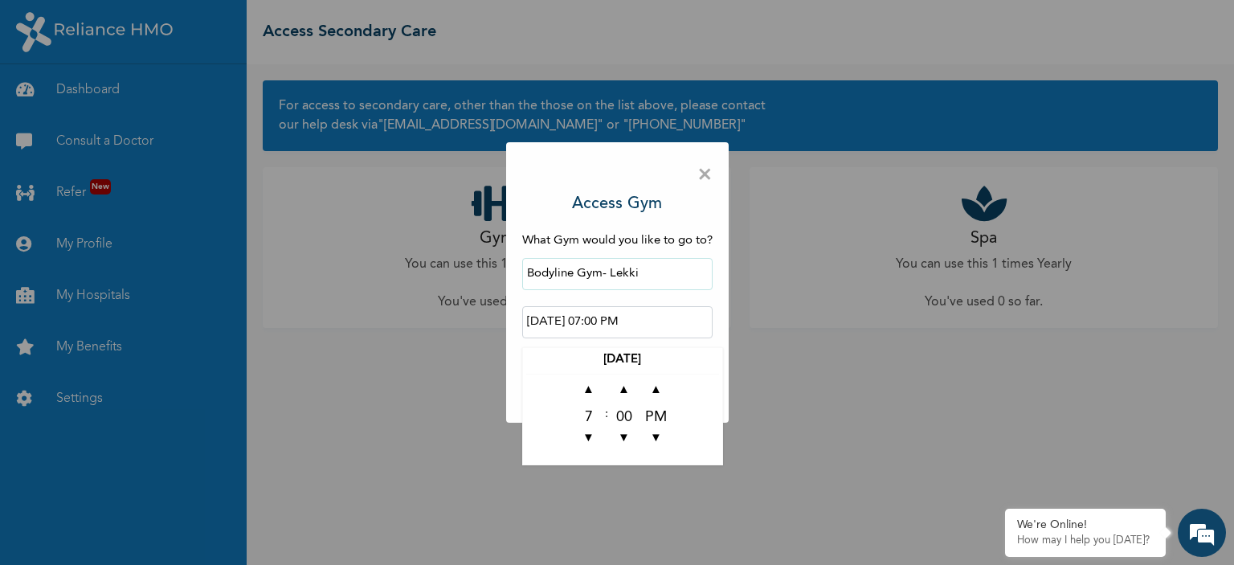
click at [634, 276] on input "Bodyline Gym- Lekki" at bounding box center [617, 274] width 190 height 32
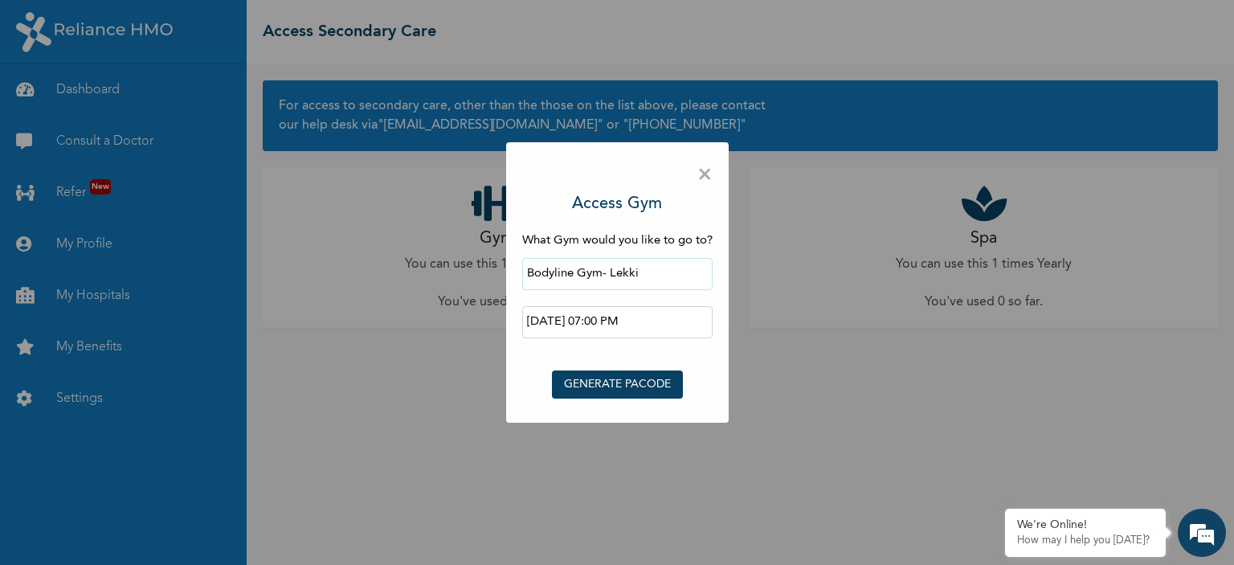
click at [620, 379] on button "GENERATE PACODE" at bounding box center [617, 384] width 131 height 28
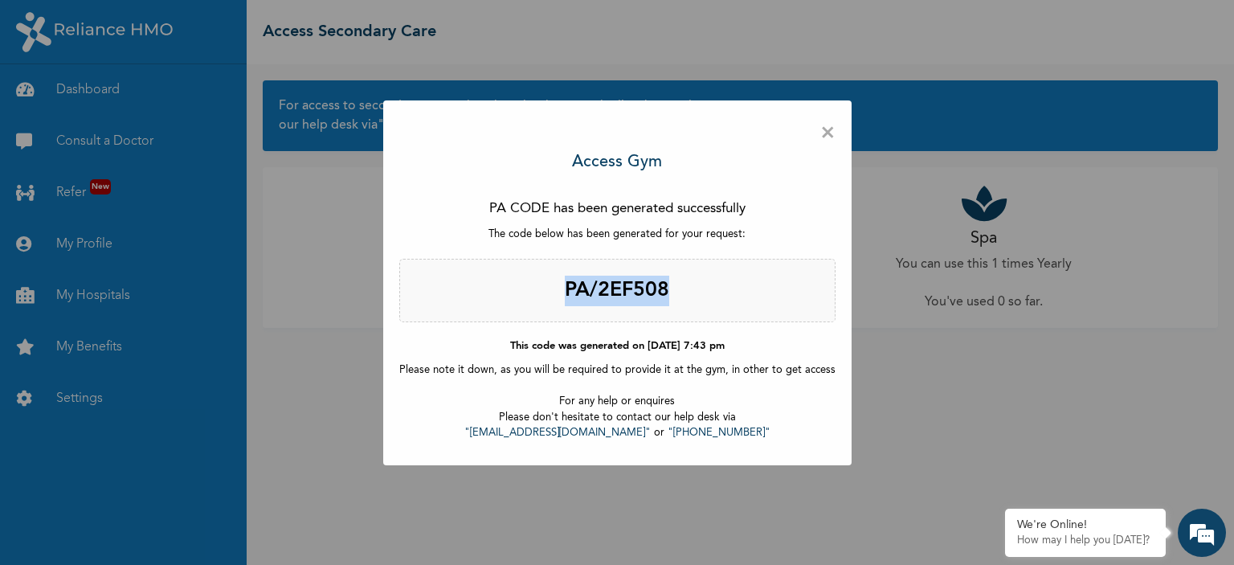
drag, startPoint x: 566, startPoint y: 288, endPoint x: 716, endPoint y: 293, distance: 150.3
click at [716, 293] on h2 "PA/2EF508" at bounding box center [617, 291] width 436 height 64
click at [501, 194] on div "PA CODE has been generated successfully The code below has been generated for y…" at bounding box center [617, 319] width 436 height 259
